Goal: Use online tool/utility: Utilize a website feature to perform a specific function

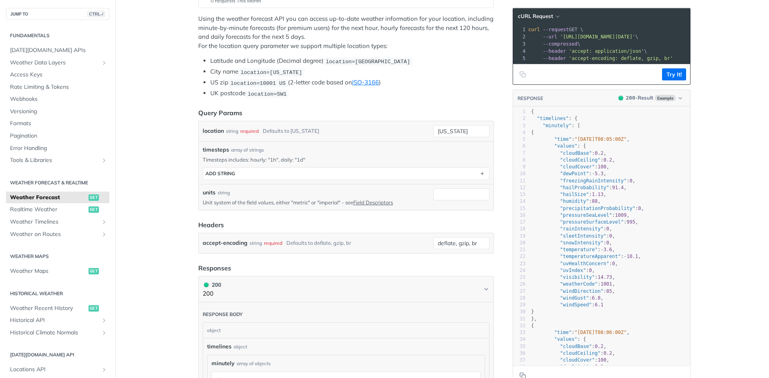
scroll to position [160, 0]
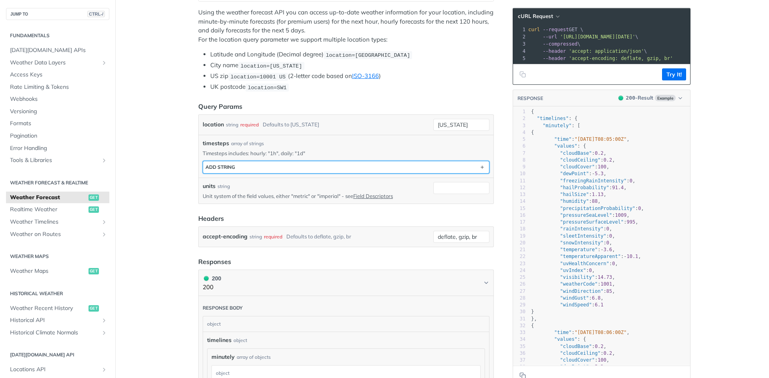
click at [262, 166] on button "ADD string" at bounding box center [346, 167] width 286 height 12
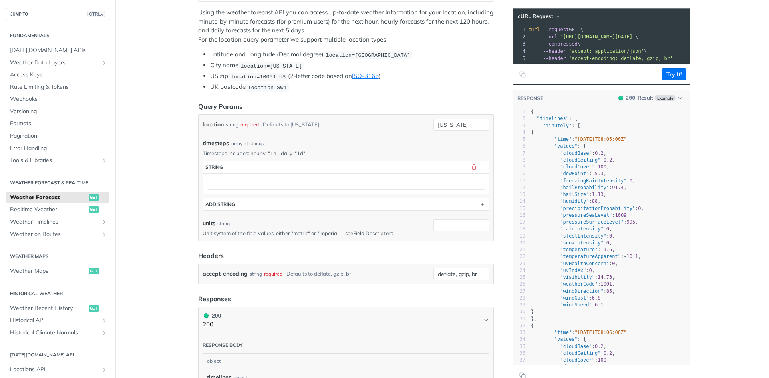
click at [463, 124] on input "[US_STATE]" at bounding box center [461, 125] width 56 height 12
drag, startPoint x: 473, startPoint y: 123, endPoint x: 342, endPoint y: 139, distance: 131.0
click at [433, 131] on div "new york required type : string Use default value" at bounding box center [461, 125] width 56 height 12
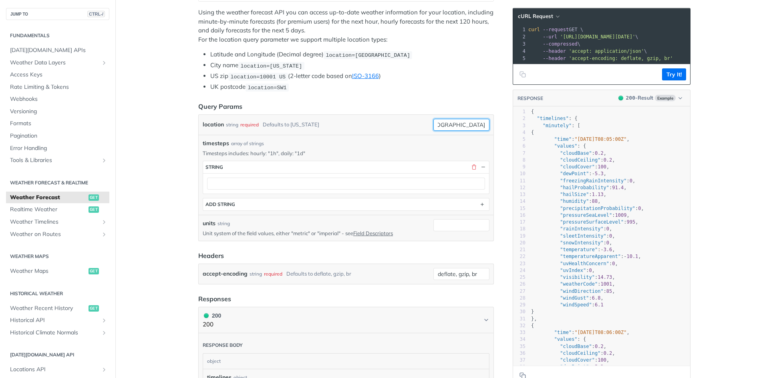
type input "[GEOGRAPHIC_DATA]"
click at [256, 191] on section "string" at bounding box center [346, 177] width 287 height 33
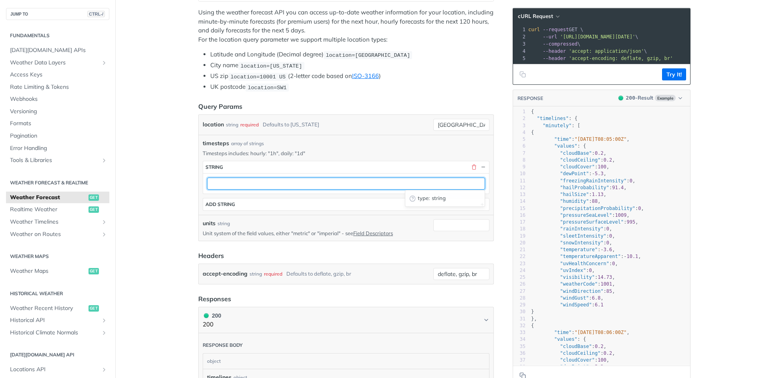
click at [254, 185] on input "text" at bounding box center [346, 184] width 278 height 12
type input "1d"
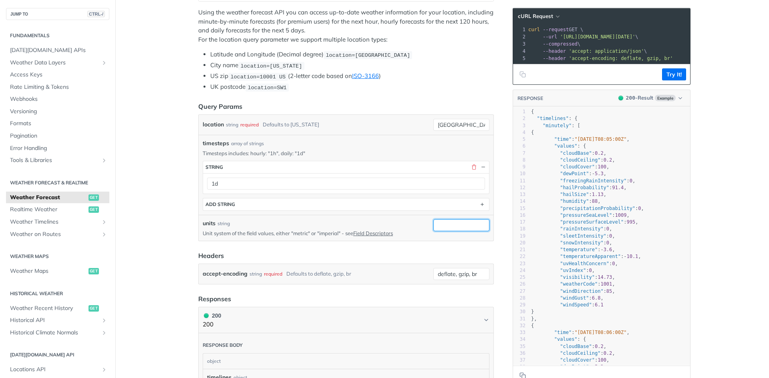
click at [450, 225] on input "units" at bounding box center [461, 225] width 56 height 12
type input "imperial"
click at [416, 217] on div "units string Unit system of the field values, either "metric" or "imperial" - s…" at bounding box center [346, 228] width 295 height 26
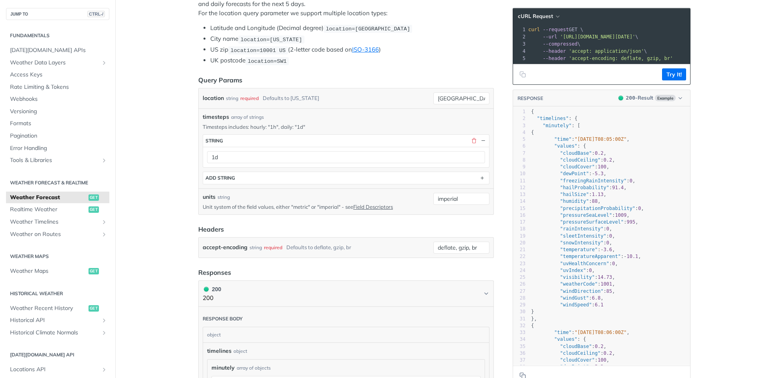
scroll to position [200, 0]
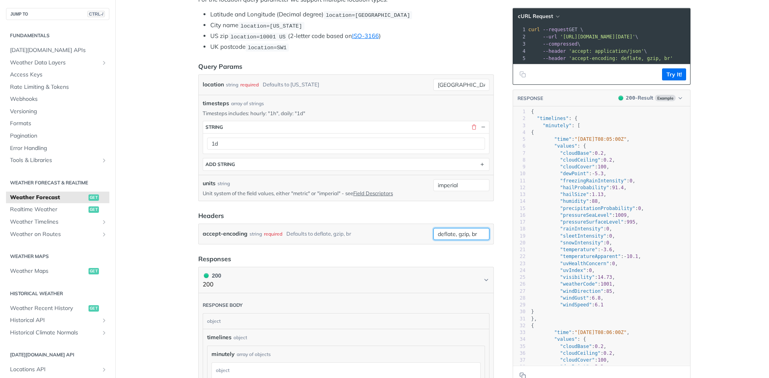
click at [465, 234] on input "deflate, gzip, br" at bounding box center [461, 234] width 56 height 12
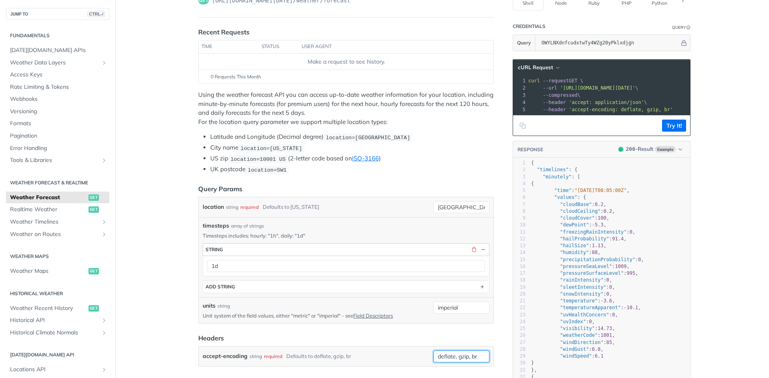
scroll to position [40, 0]
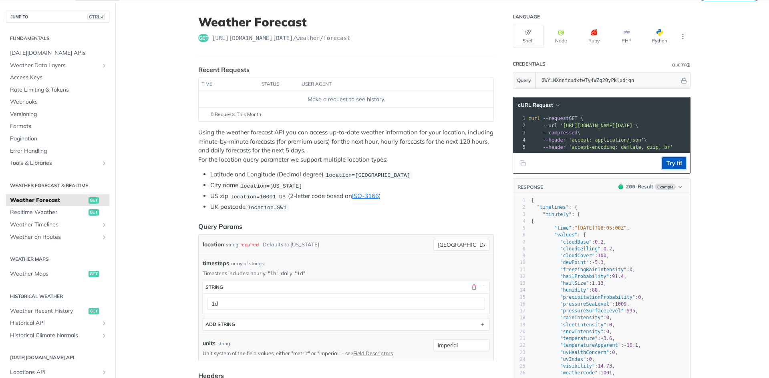
click at [670, 169] on button "Try It!" at bounding box center [674, 163] width 24 height 12
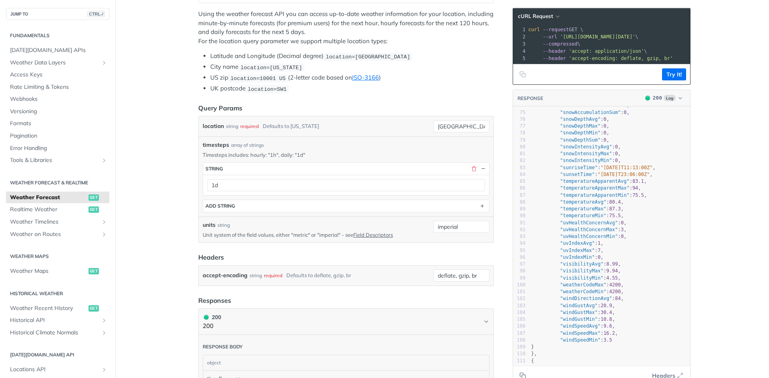
scroll to position [0, 0]
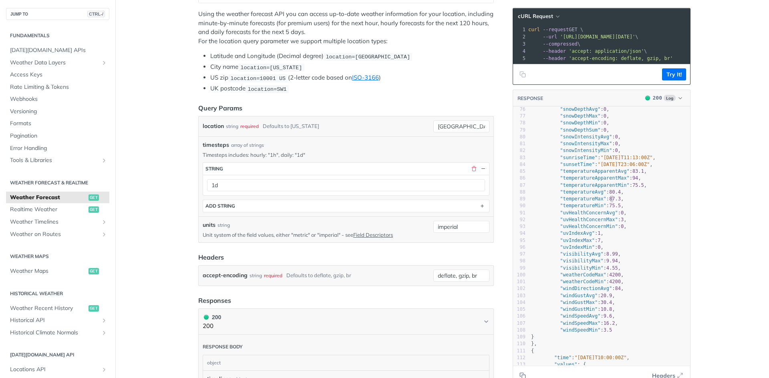
click at [609, 202] on span "87.3" at bounding box center [615, 199] width 12 height 6
type textarea "."
click at [609, 202] on span "87.3" at bounding box center [615, 199] width 12 height 6
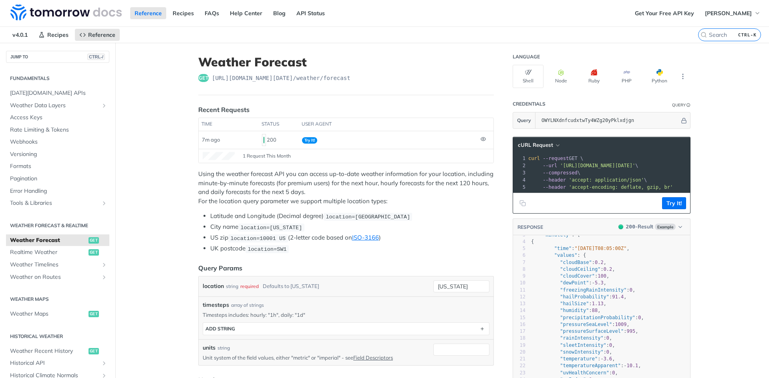
scroll to position [0, 0]
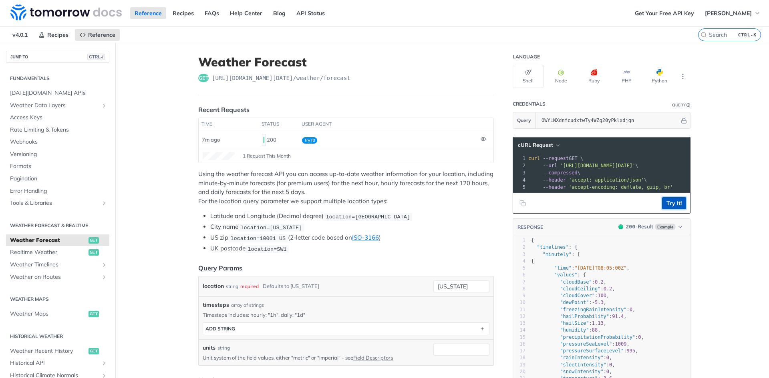
click at [672, 208] on button "Try It!" at bounding box center [674, 203] width 24 height 12
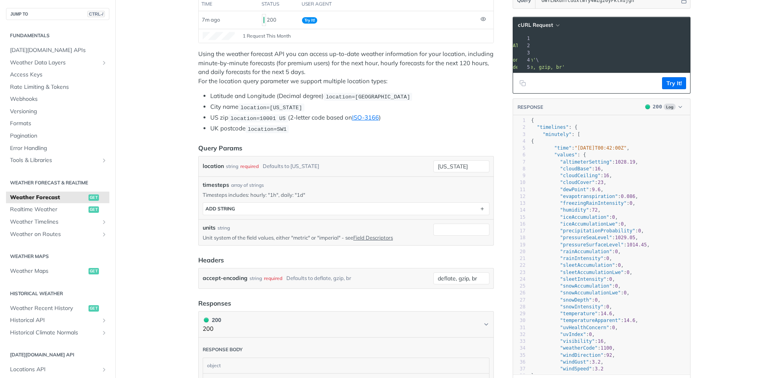
scroll to position [0, 122]
drag, startPoint x: 654, startPoint y: 91, endPoint x: 662, endPoint y: 95, distance: 9.7
click at [662, 93] on footer "Try It!" at bounding box center [601, 83] width 177 height 20
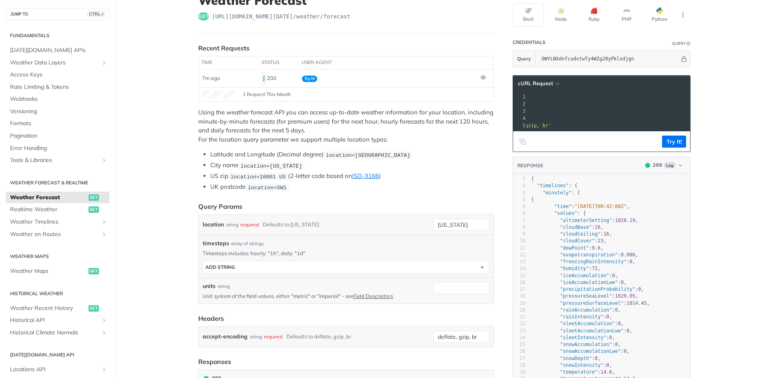
scroll to position [0, 0]
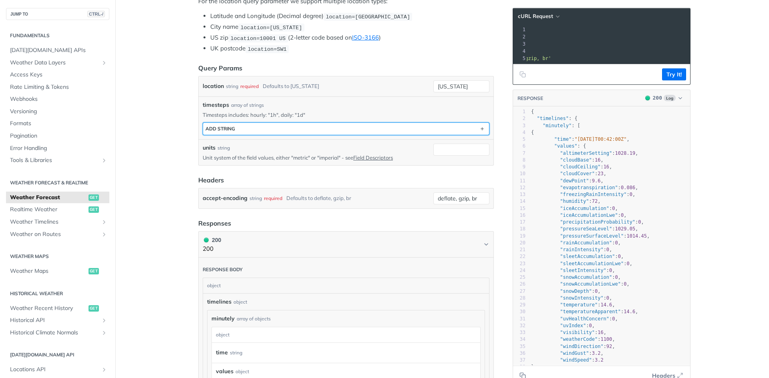
click at [433, 127] on button "ADD string" at bounding box center [346, 129] width 286 height 12
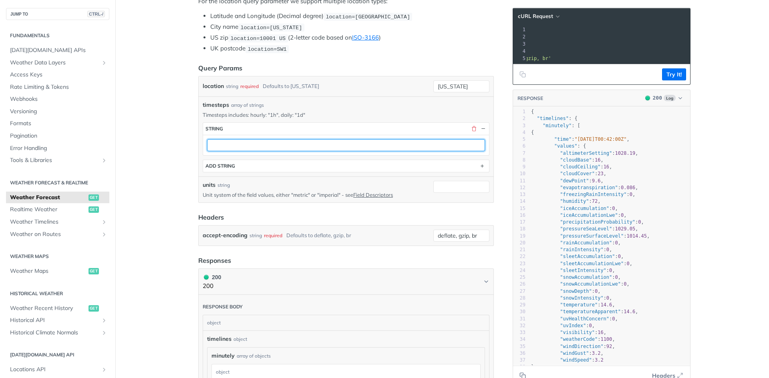
click at [327, 142] on input "text" at bounding box center [346, 145] width 278 height 12
type input "1d"
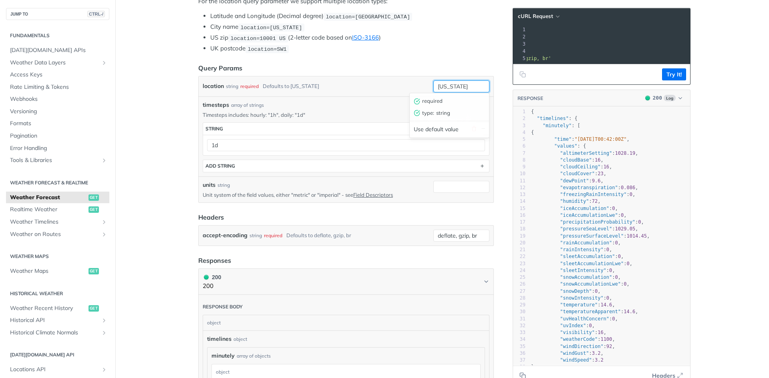
drag, startPoint x: 455, startPoint y: 86, endPoint x: 433, endPoint y: 85, distance: 22.5
click at [433, 85] on input "[US_STATE]" at bounding box center [461, 86] width 56 height 12
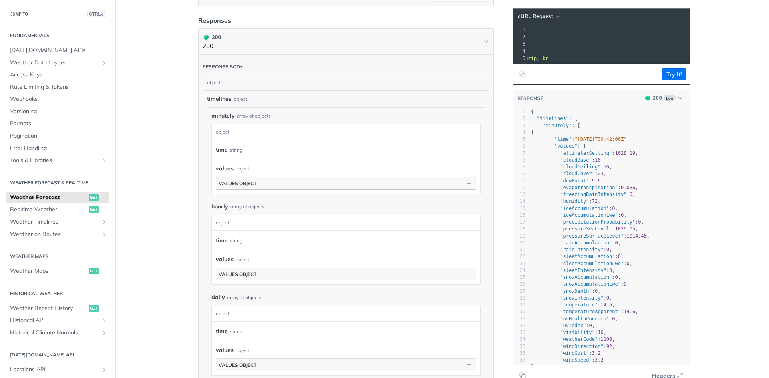
type input "[GEOGRAPHIC_DATA]"
click at [268, 184] on button "values object" at bounding box center [346, 183] width 260 height 12
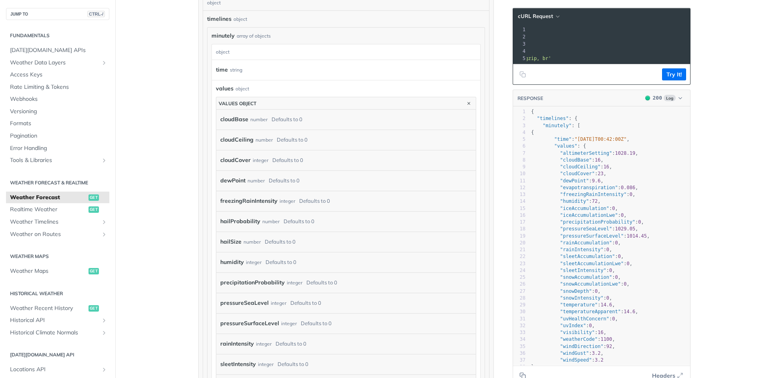
click at [151, 176] on main "JUMP TO CTRL-/ Fundamentals [DATE][DOMAIN_NAME] APIs Weather Data Layers Core P…" at bounding box center [384, 272] width 769 height 1500
click at [669, 80] on button "Try It!" at bounding box center [674, 74] width 24 height 12
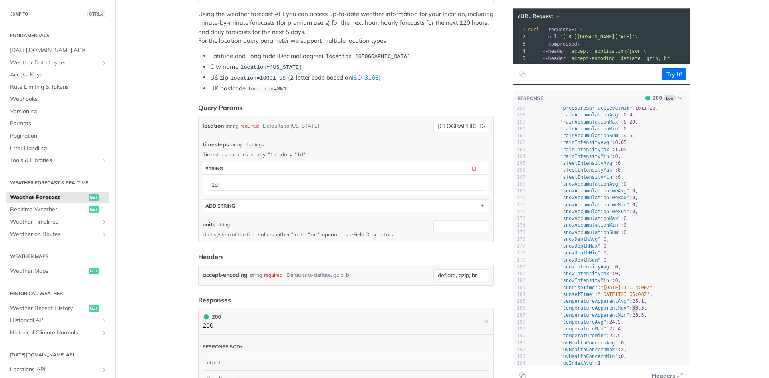
type textarea "30.3"
drag, startPoint x: 635, startPoint y: 314, endPoint x: 623, endPoint y: 313, distance: 11.6
click at [623, 311] on span ""temperatureApparentMax" : 30.3 ," at bounding box center [589, 309] width 116 height 6
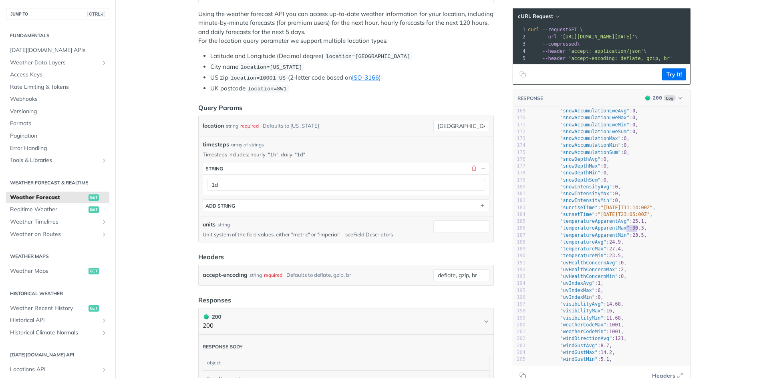
click at [609, 252] on span "27.4" at bounding box center [615, 249] width 12 height 6
type textarea "27"
click at [609, 252] on span "27.4" at bounding box center [615, 249] width 12 height 6
type textarea "27.4"
drag, startPoint x: 613, startPoint y: 258, endPoint x: 602, endPoint y: 256, distance: 11.1
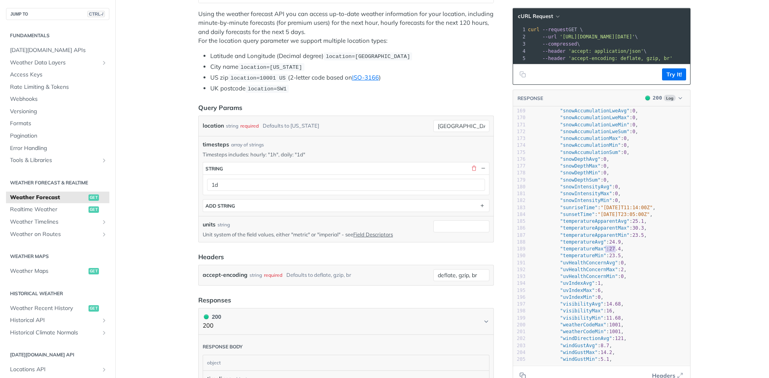
click at [602, 253] on pre ""temperatureMax" : 27.4 ," at bounding box center [699, 249] width 341 height 7
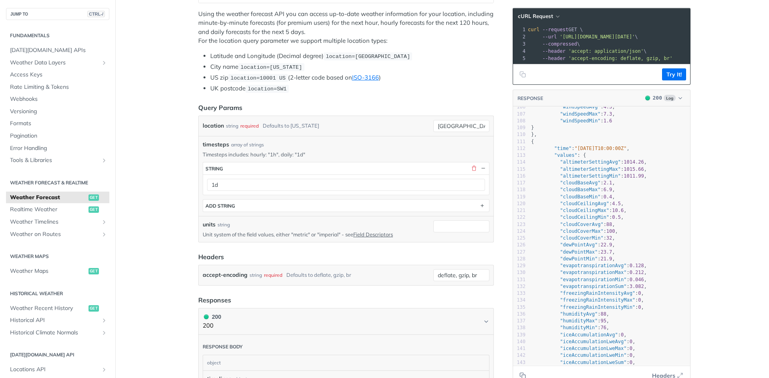
scroll to position [702, 0]
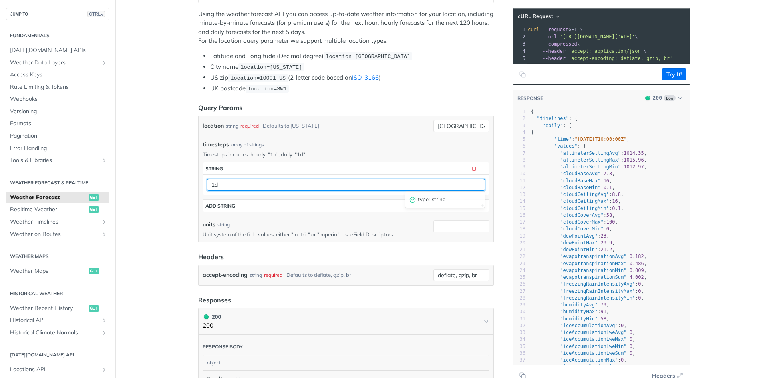
drag, startPoint x: 223, startPoint y: 184, endPoint x: 208, endPoint y: 183, distance: 15.3
click at [208, 183] on input "1d" at bounding box center [346, 185] width 278 height 12
